Goal: Information Seeking & Learning: Stay updated

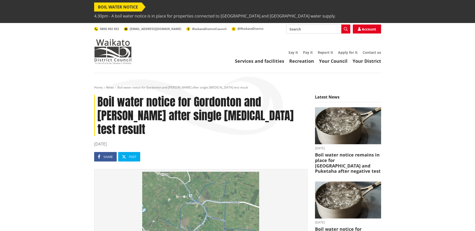
click at [290, 12] on span "4.30pm - A boil water notice is in place for properties connected to [GEOGRAPHI…" at bounding box center [214, 16] width 241 height 9
click at [44, 55] on header "Toggle search Toggle navigation Services and facilities Recreation Your Council…" at bounding box center [237, 48] width 475 height 50
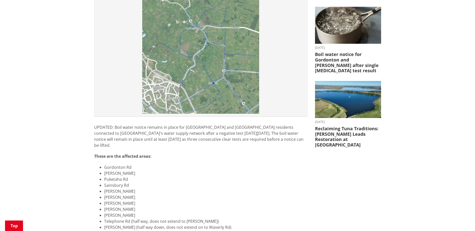
scroll to position [200, 0]
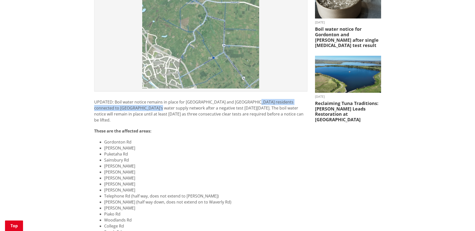
drag, startPoint x: 251, startPoint y: 80, endPoint x: 134, endPoint y: 88, distance: 117.1
click at [134, 99] on p "UPDATED: Boil water notice remains in place for [GEOGRAPHIC_DATA] and [GEOGRAPH…" at bounding box center [200, 111] width 213 height 24
copy p "connected to [GEOGRAPHIC_DATA]'s water supply network"
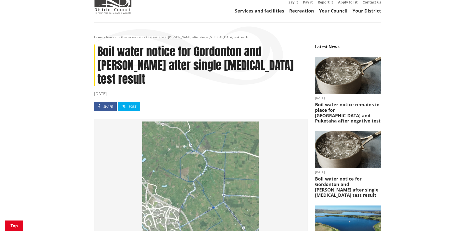
scroll to position [50, 0]
